Goal: Task Accomplishment & Management: Use online tool/utility

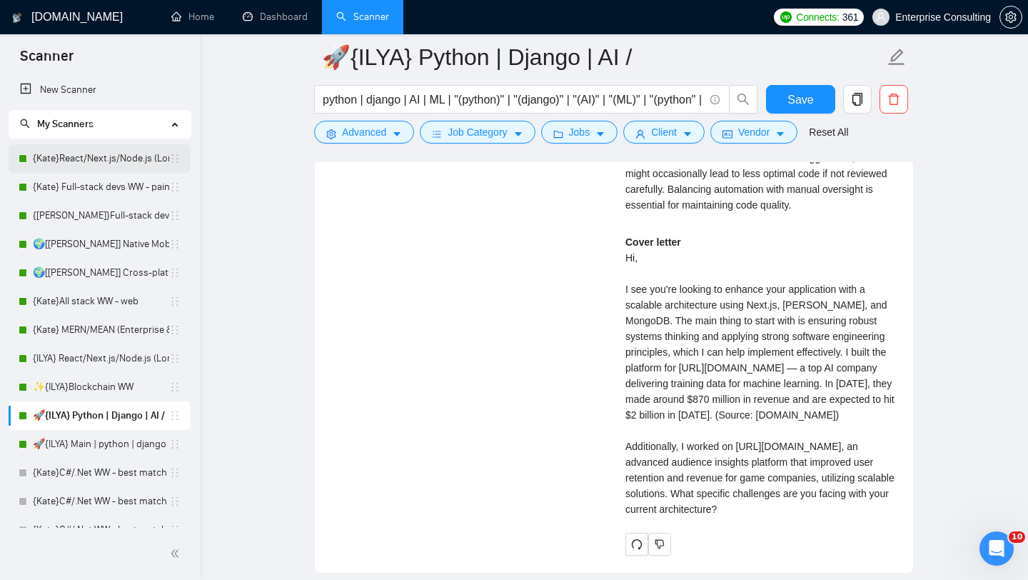
click at [95, 160] on link "{Kate}React/Next.js/Node.js (Long-term, All Niches)" at bounding box center [101, 158] width 136 height 29
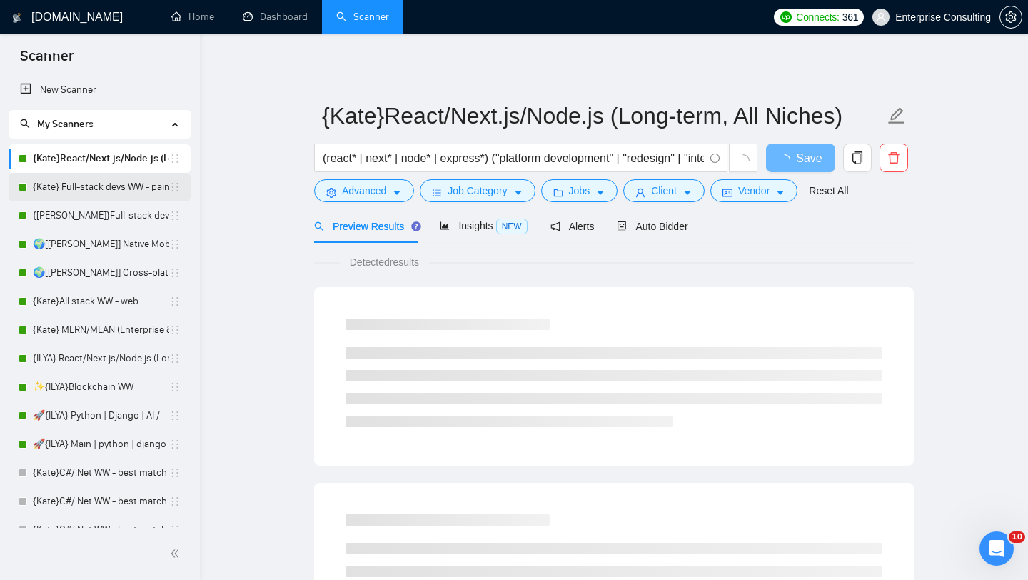
click at [87, 183] on link "{Kate} Full-stack devs WW - pain point" at bounding box center [101, 187] width 136 height 29
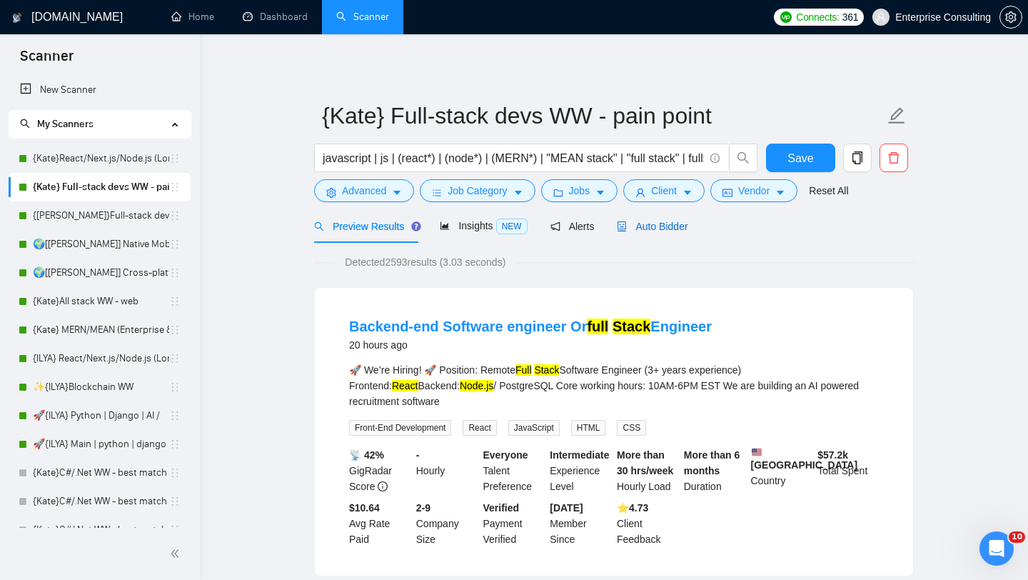
click at [661, 218] on div "Auto Bidder" at bounding box center [652, 226] width 71 height 16
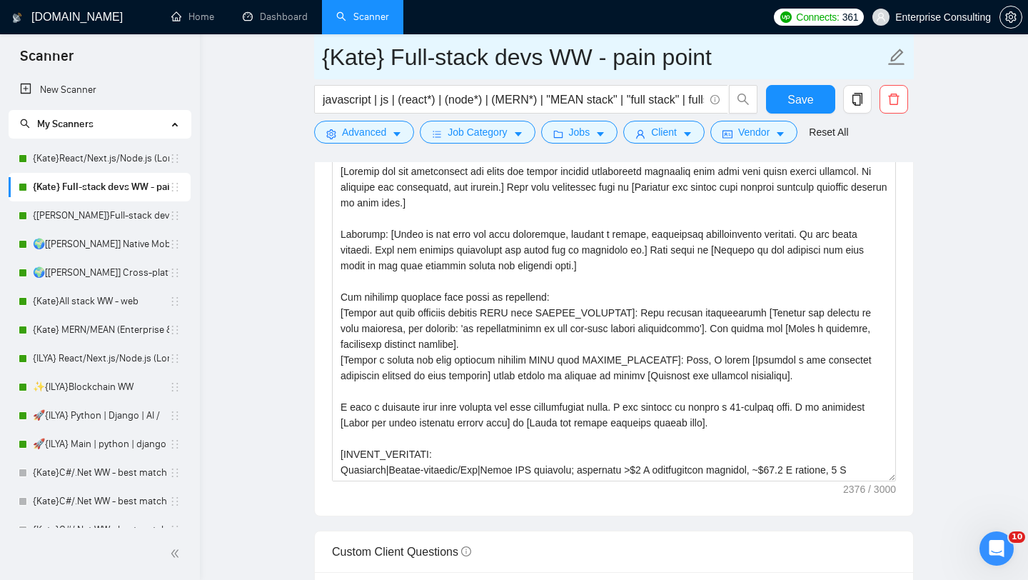
click at [462, 59] on input "{Kate} Full-stack devs WW - pain point" at bounding box center [603, 57] width 562 height 36
